Goal: Information Seeking & Learning: Learn about a topic

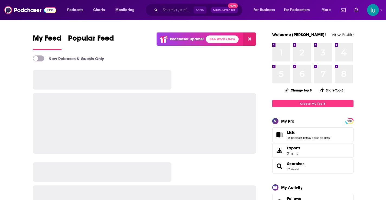
click at [167, 9] on input "Search podcasts, credits, & more..." at bounding box center [177, 10] width 34 height 9
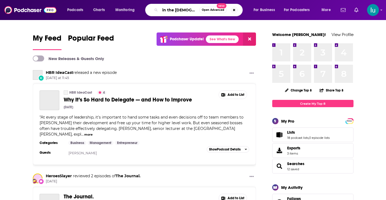
type input "in the [DEMOGRAPHIC_DATA] room"
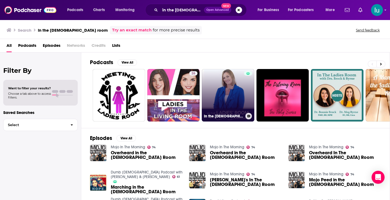
click at [227, 92] on link "In the [DEMOGRAPHIC_DATA]' Room with Dr. Donnica" at bounding box center [228, 95] width 53 height 53
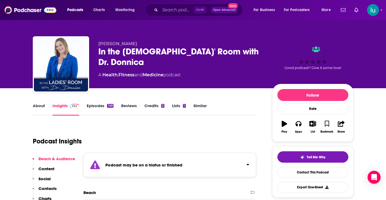
click at [94, 106] on link "Episodes 149" at bounding box center [100, 109] width 27 height 12
